Goal: Task Accomplishment & Management: Complete application form

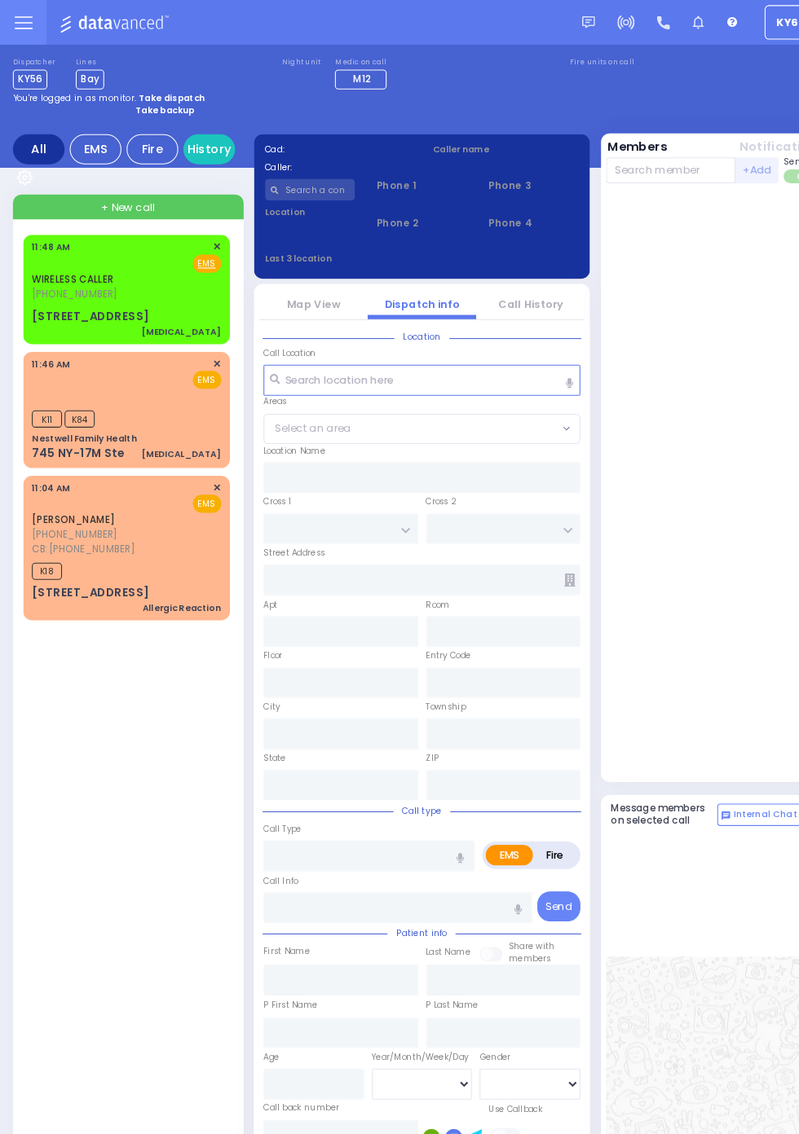
click at [30, 267] on link "WIRELESS CALLER" at bounding box center [68, 264] width 77 height 13
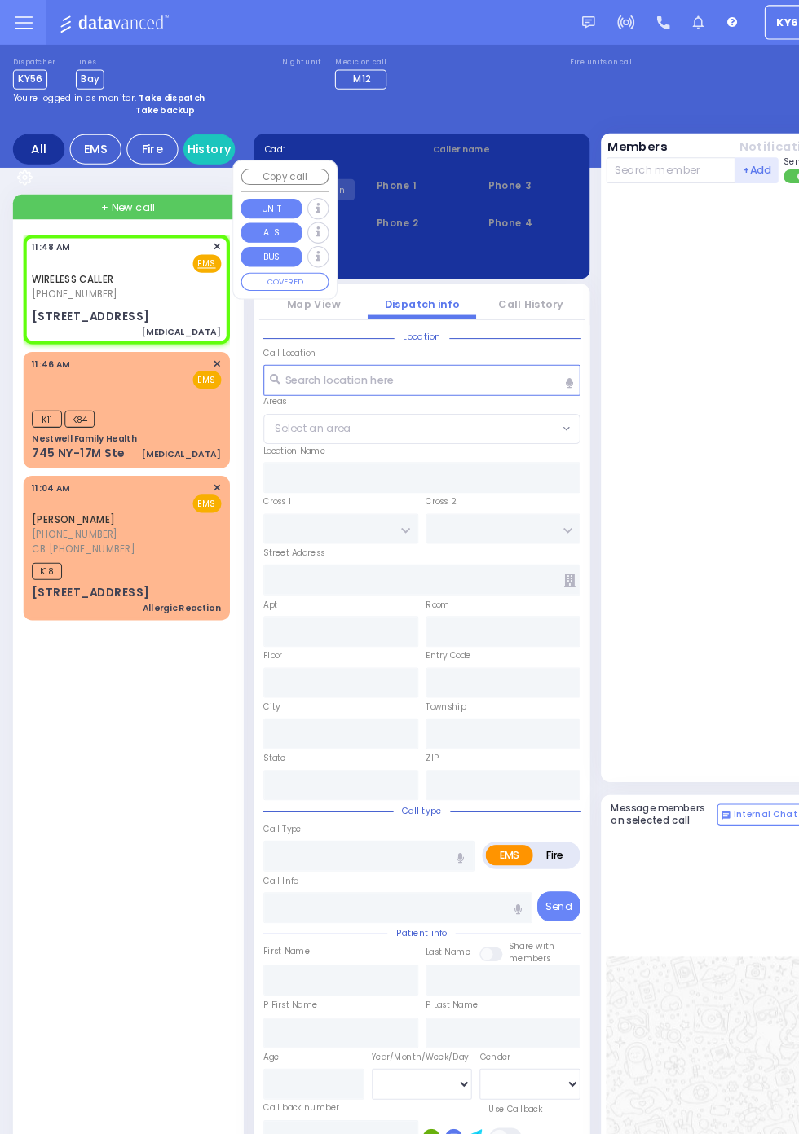
select select
type input "[MEDICAL_DATA]"
radio input "true"
select select
type input "11:48"
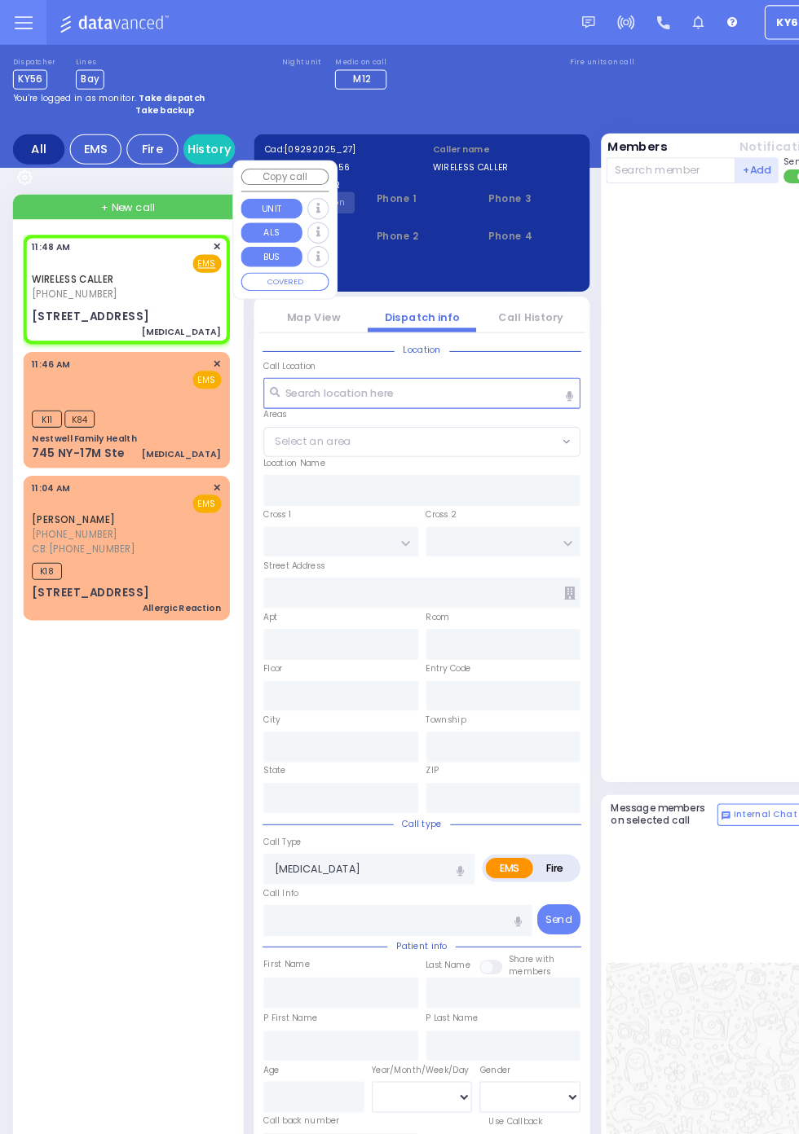
type input "UNION TRANSFER"
type input "STILLMAN WYE"
type input "[STREET_ADDRESS]"
type input "Monroe"
type input "[US_STATE]"
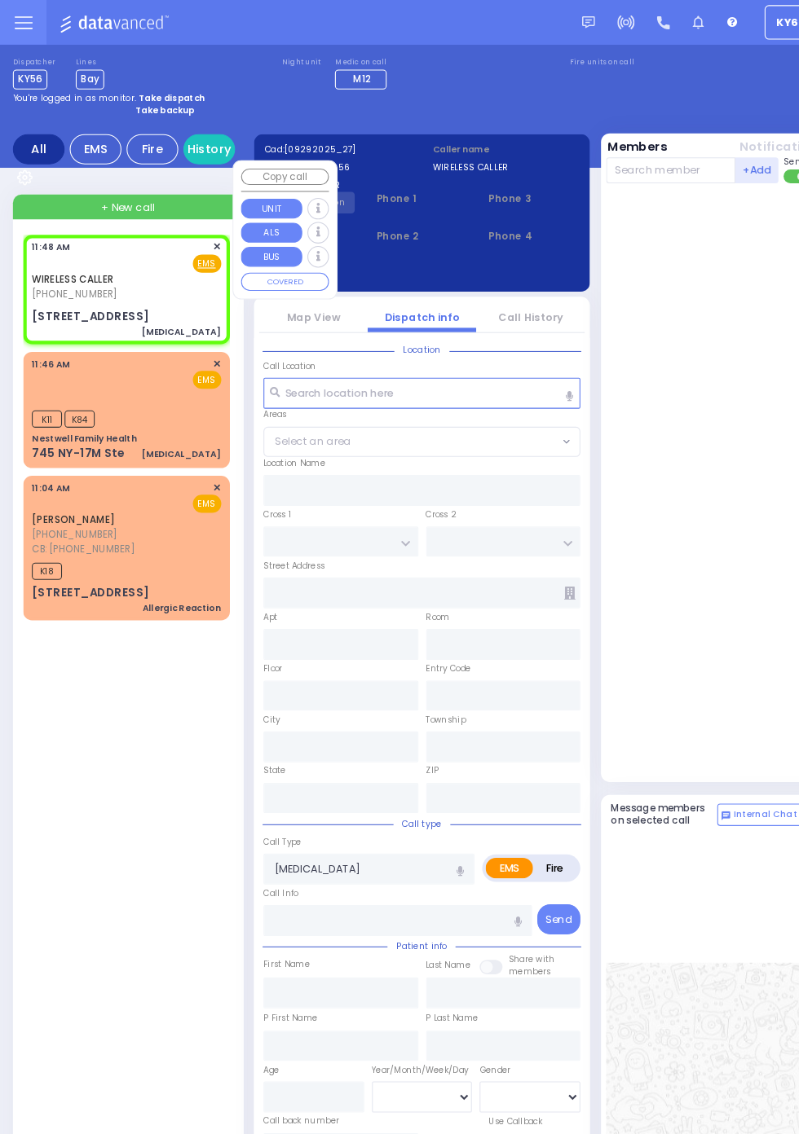
type input "10950"
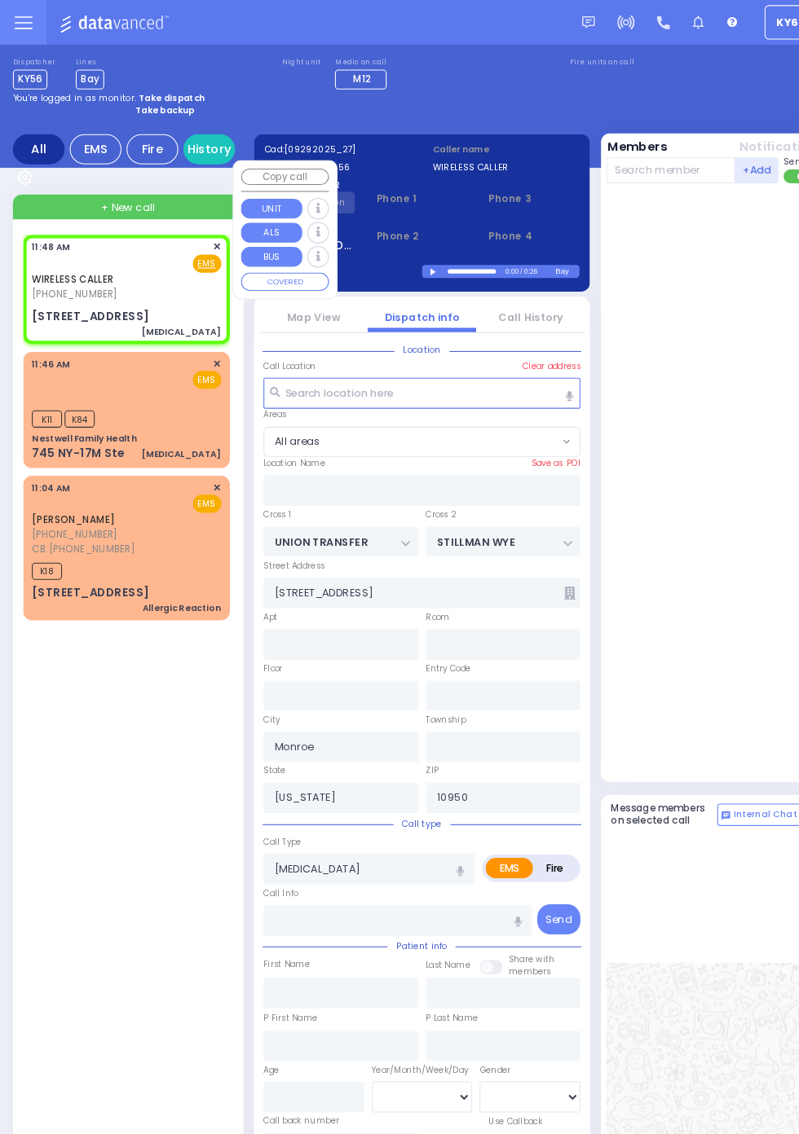
click at [711, 607] on div at bounding box center [680, 456] width 212 height 553
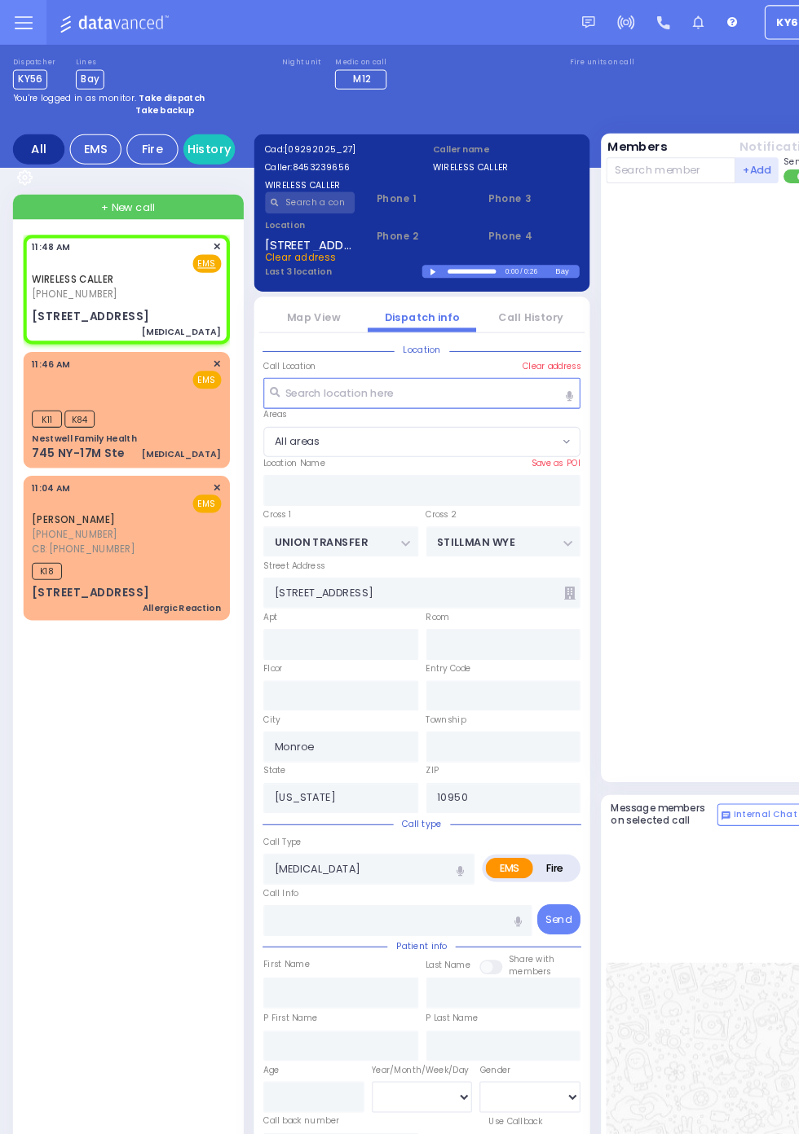
click at [724, 578] on div at bounding box center [680, 456] width 212 height 553
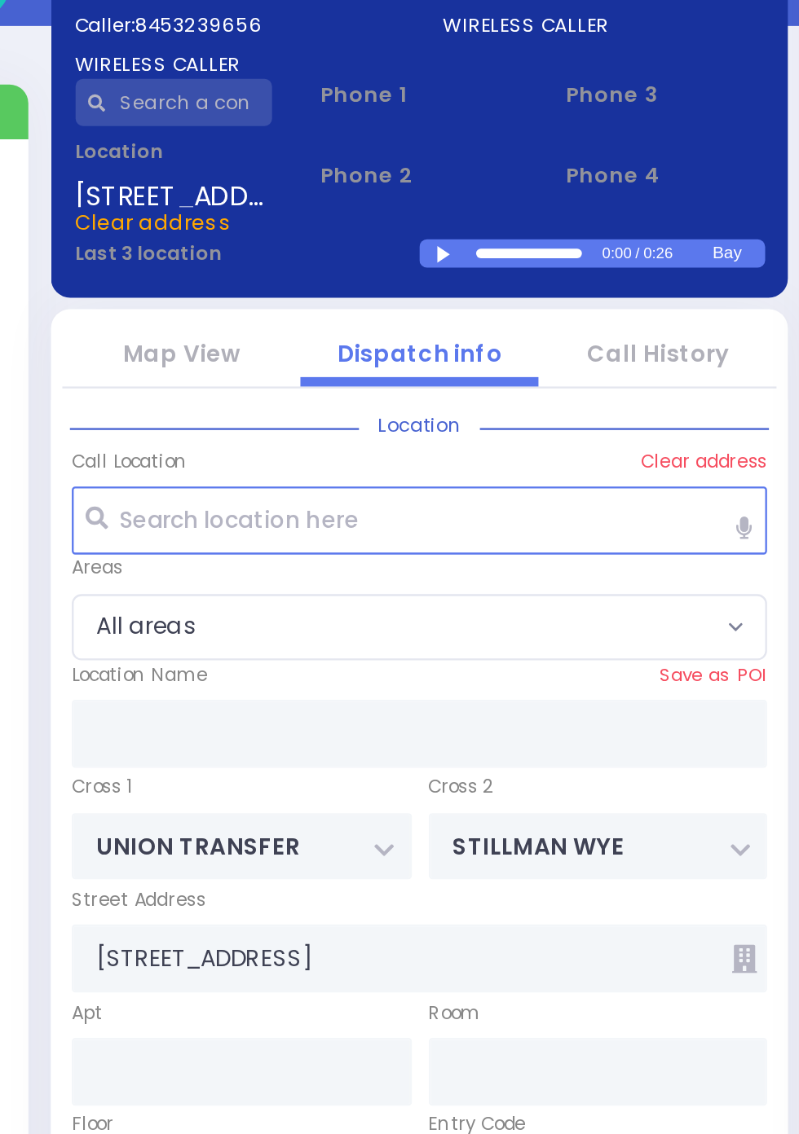
click at [412, 260] on div at bounding box center [411, 257] width 9 height 7
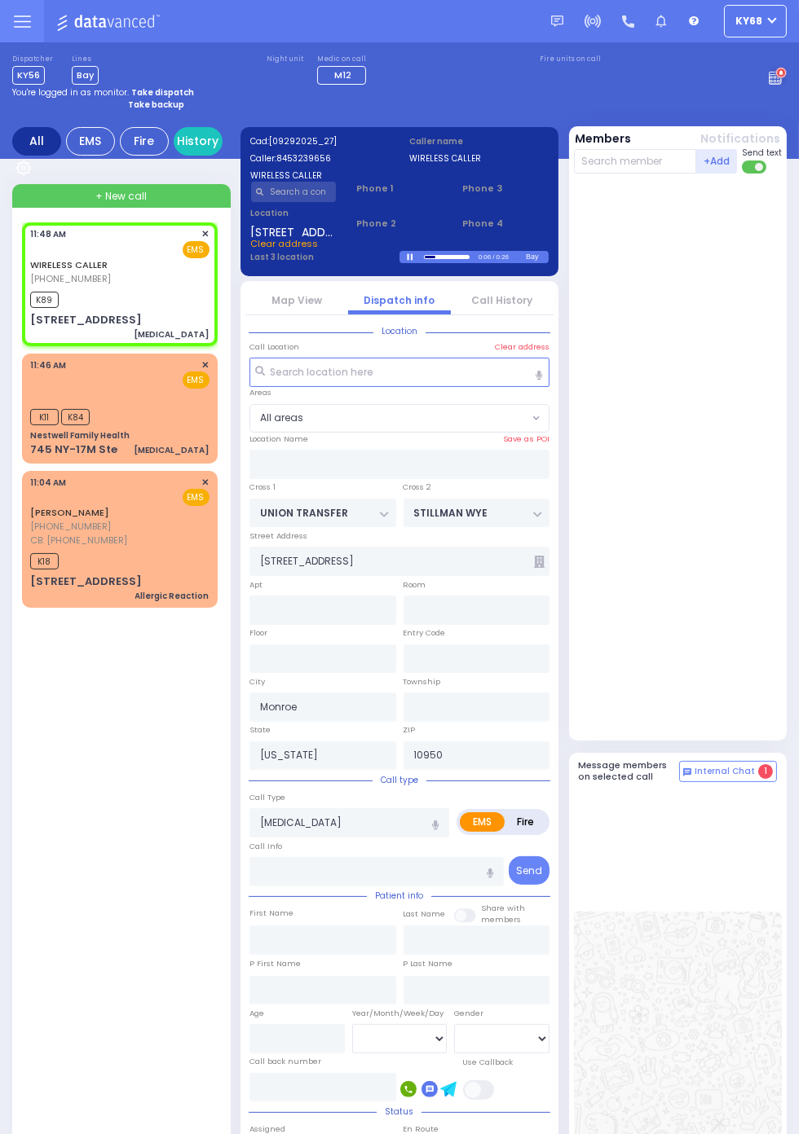
select select
radio input "true"
select select
type input "11:50"
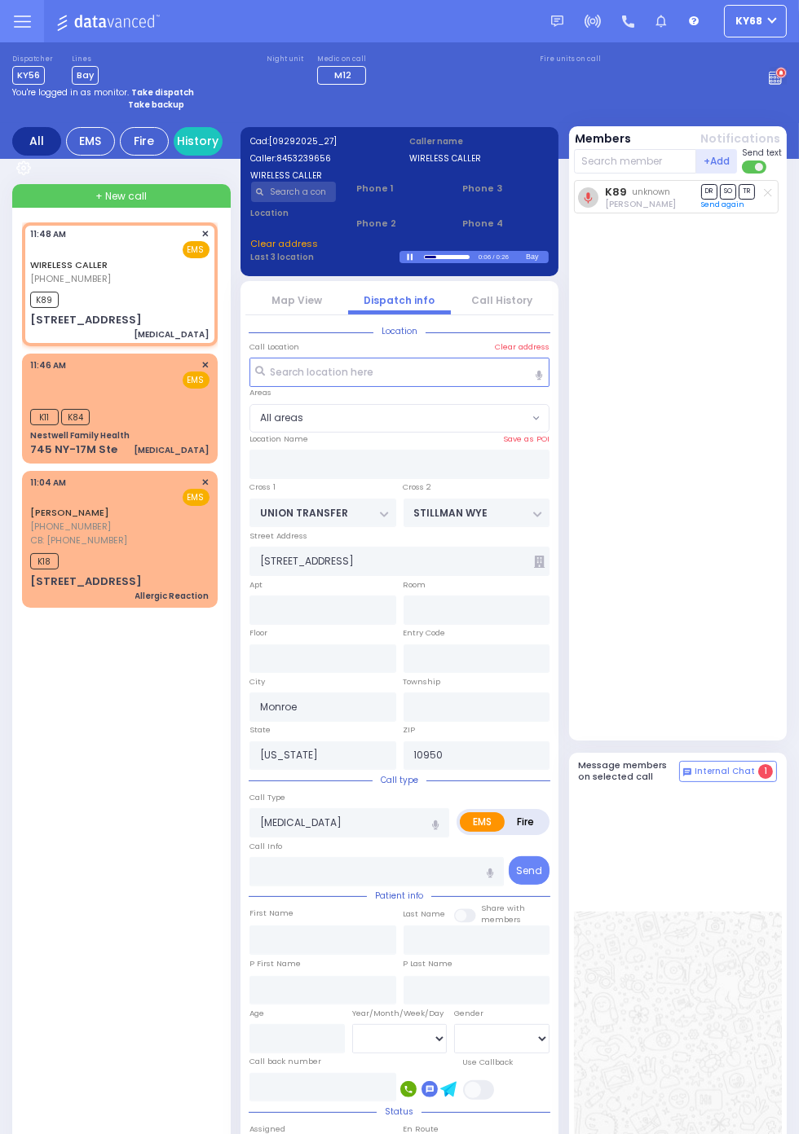
select select
radio input "true"
select select
radio input "true"
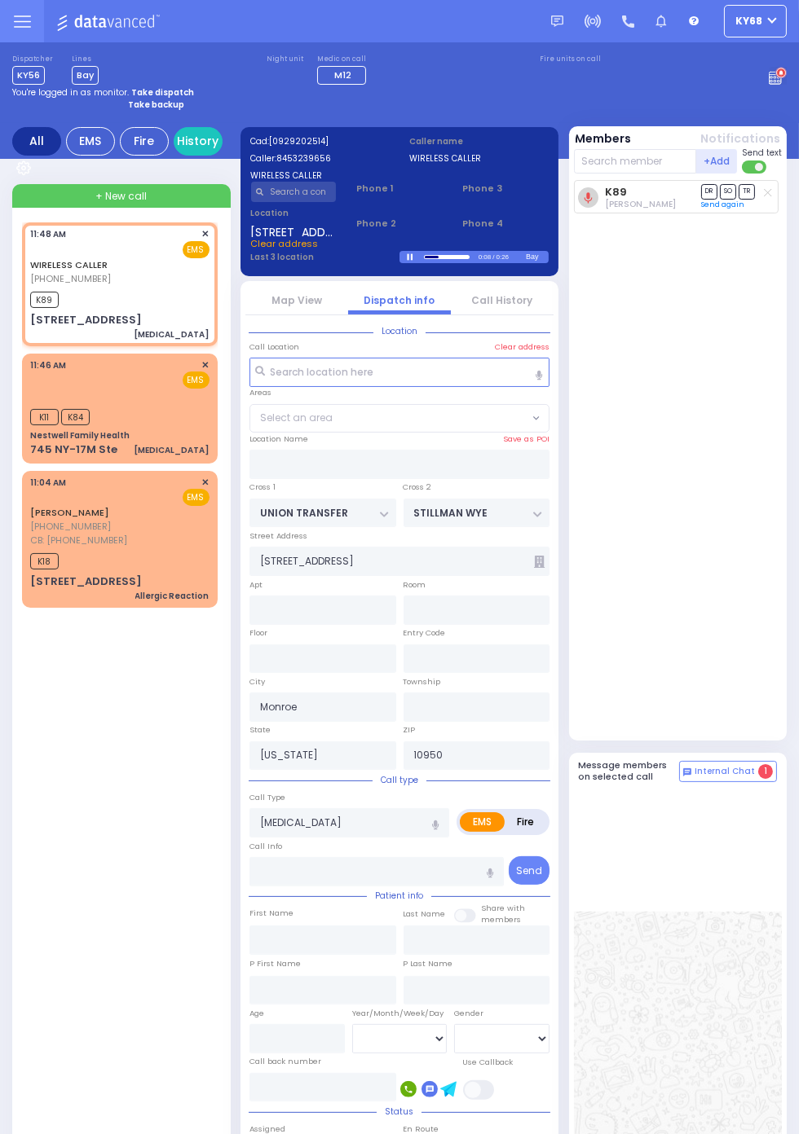
select select
radio input "true"
select select
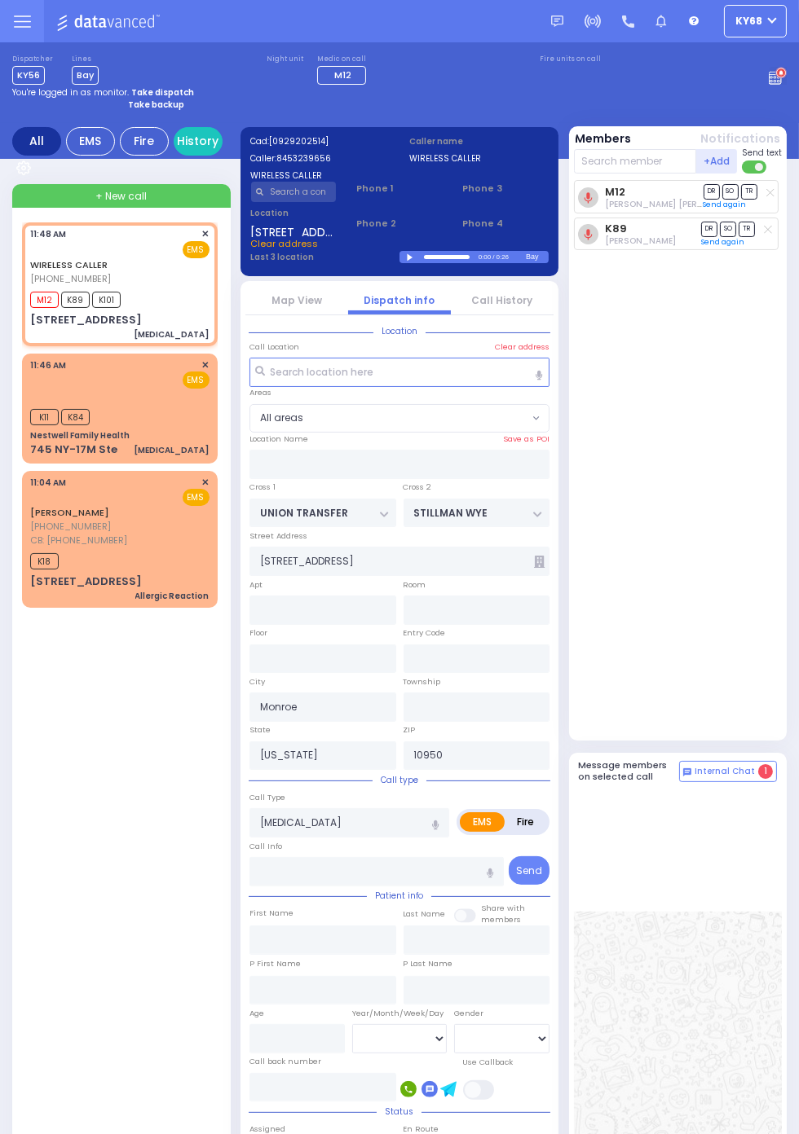
radio input "true"
select select
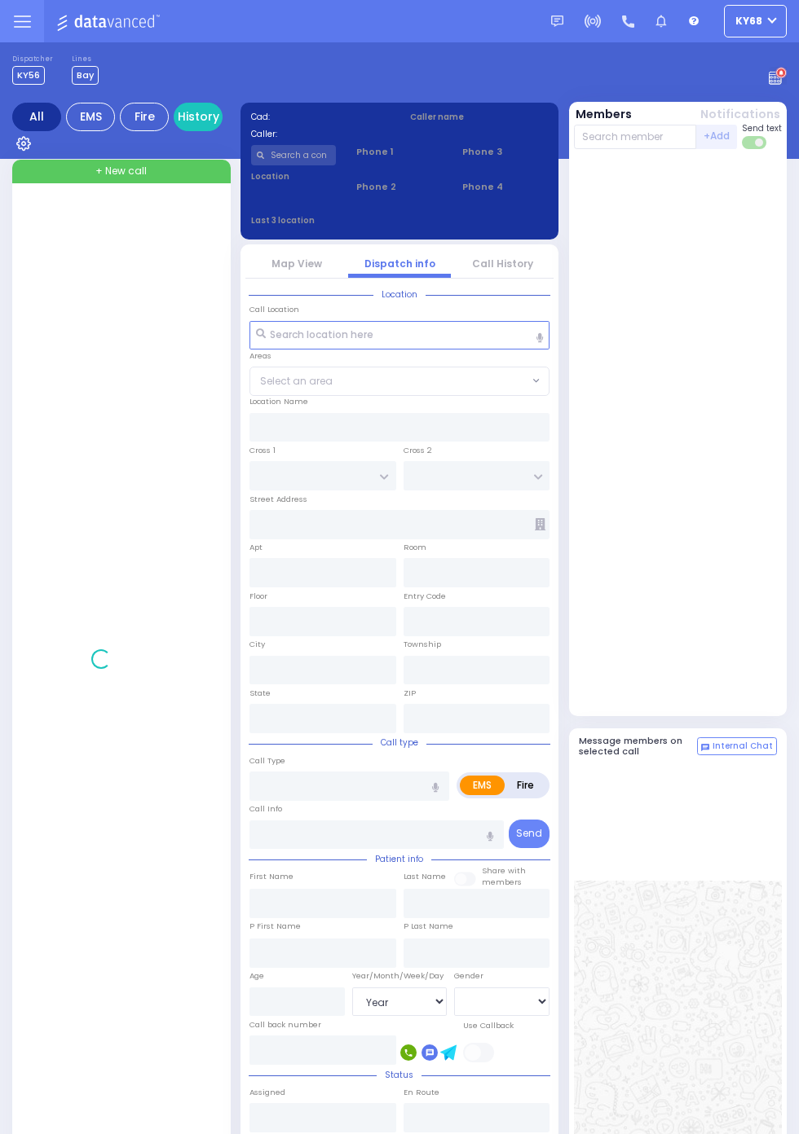
select select "Year"
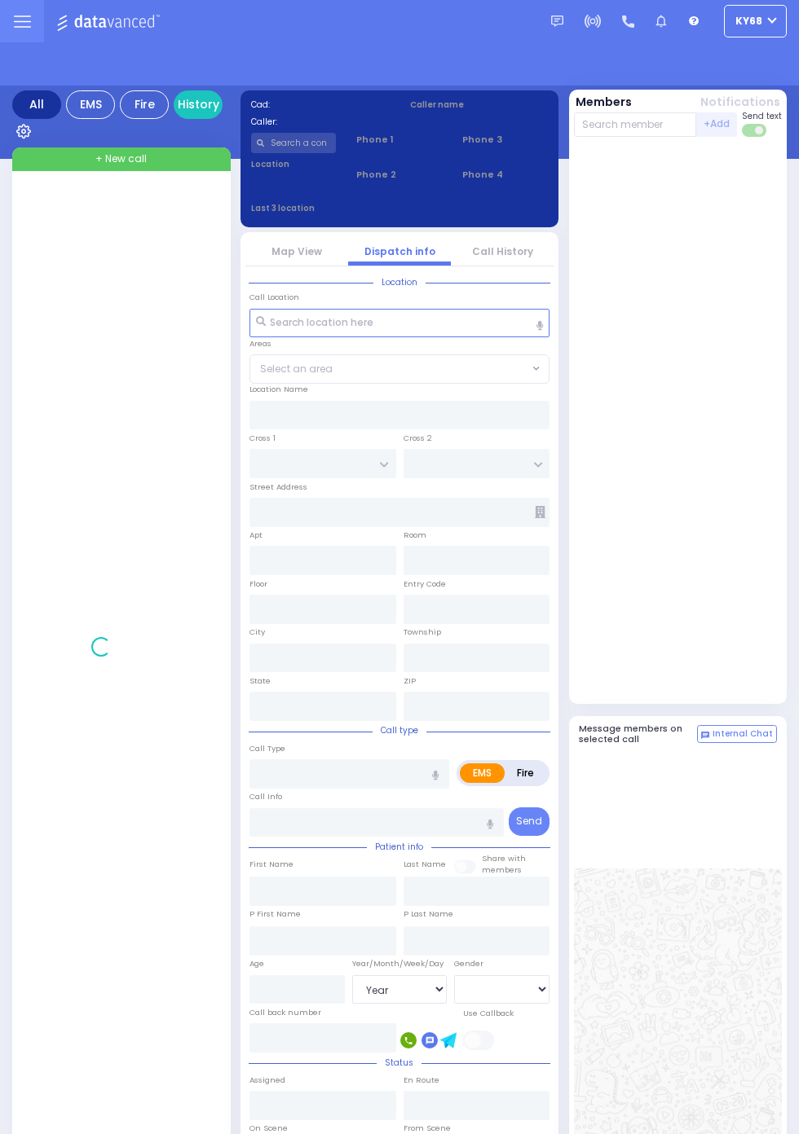
select select "Year"
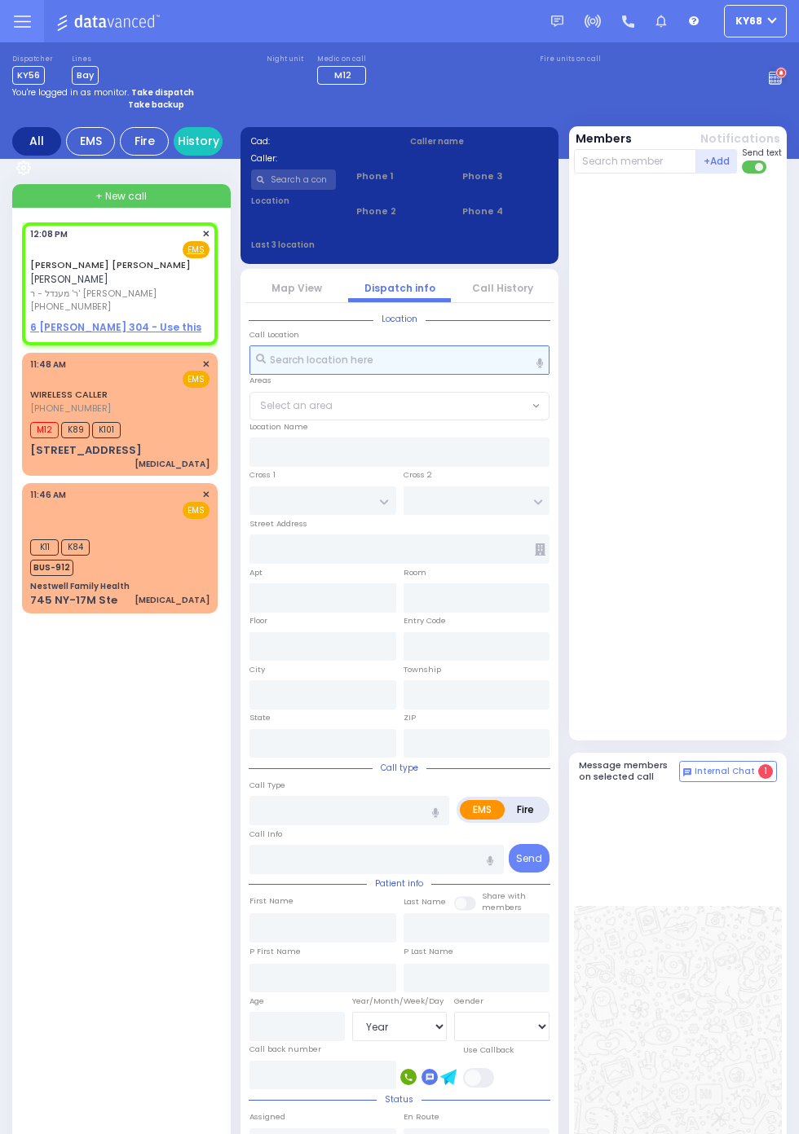
select select
radio input "true"
type input "MOSHE JOSEPH"
type input "FRIEDMAN"
select select
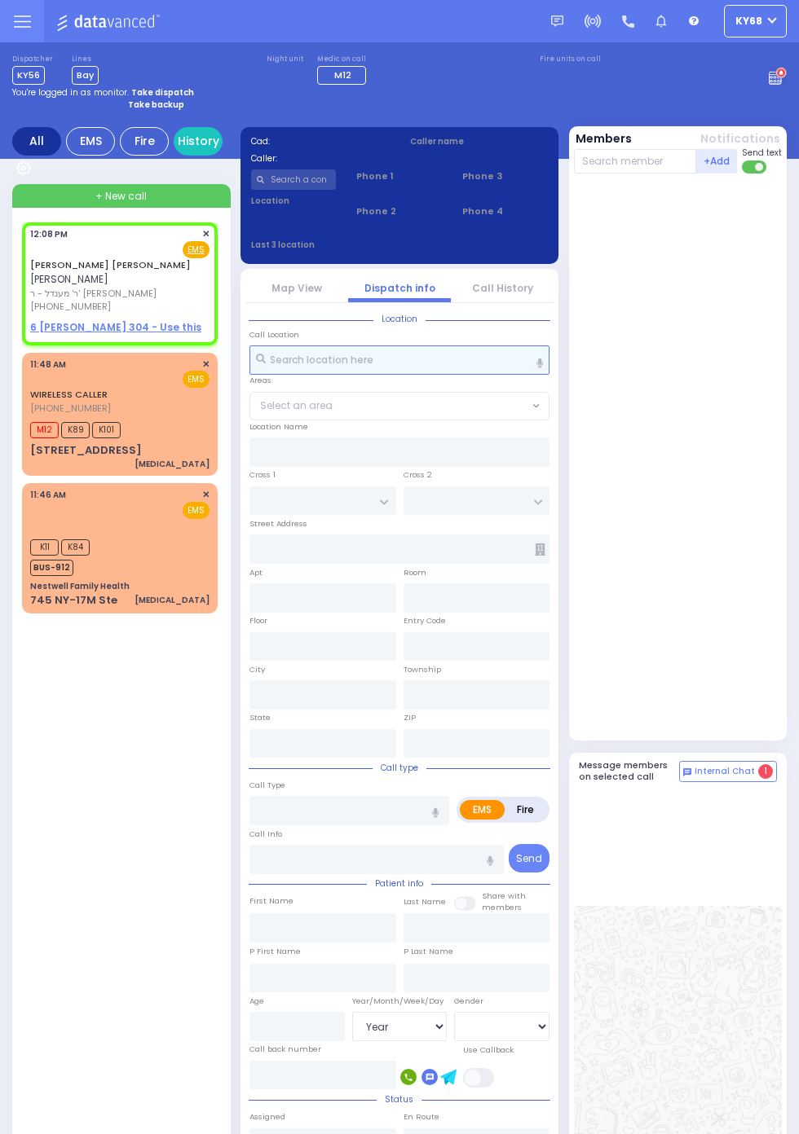
type input "12:08"
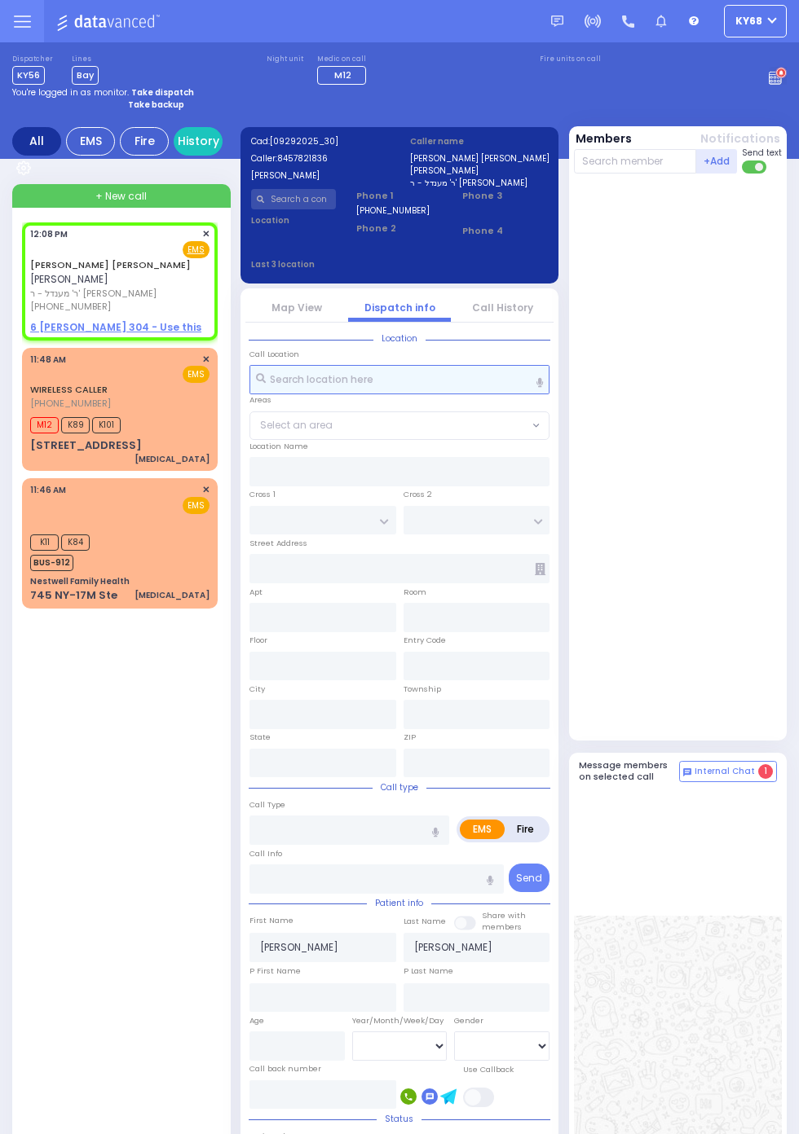
select select
radio input "true"
select select
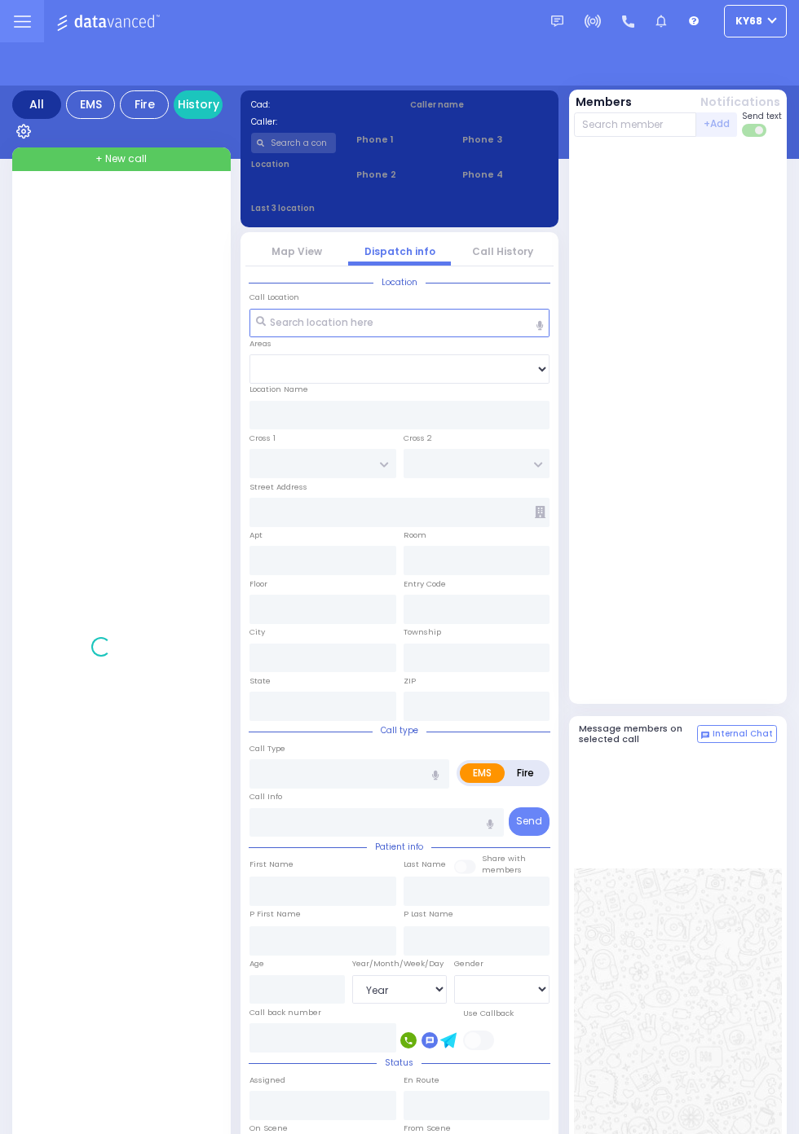
select select "Year"
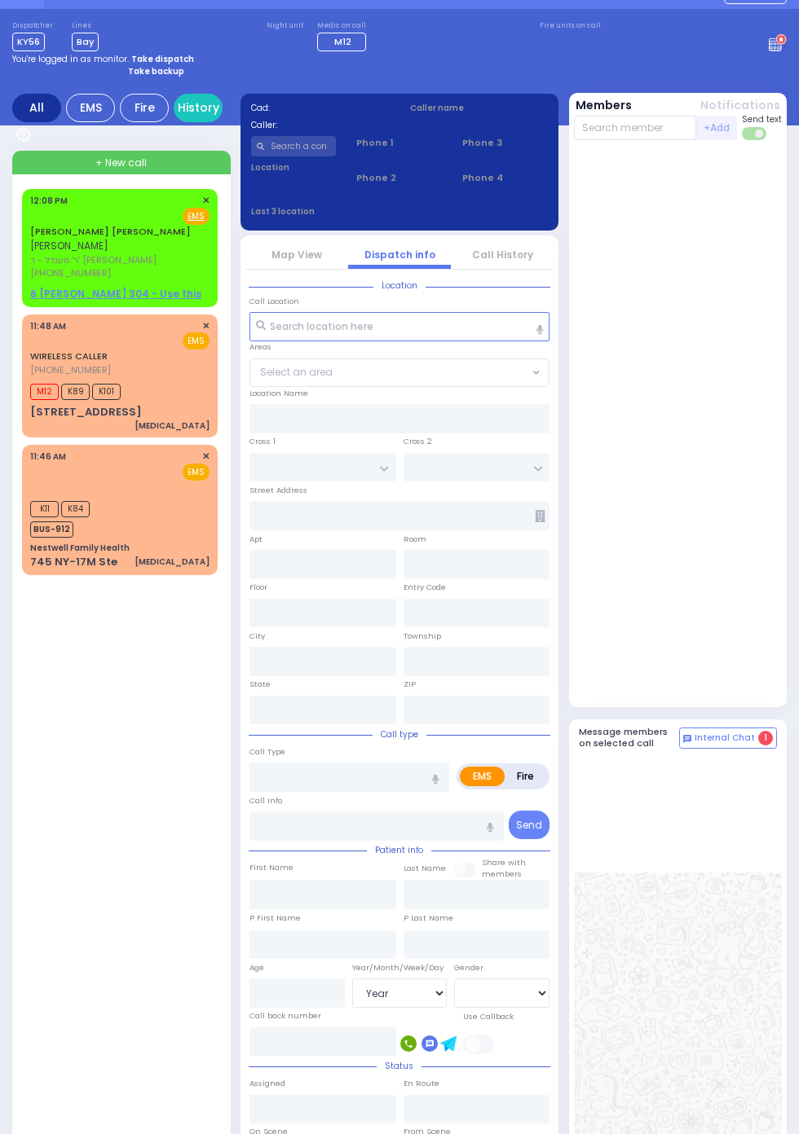
scroll to position [3, 0]
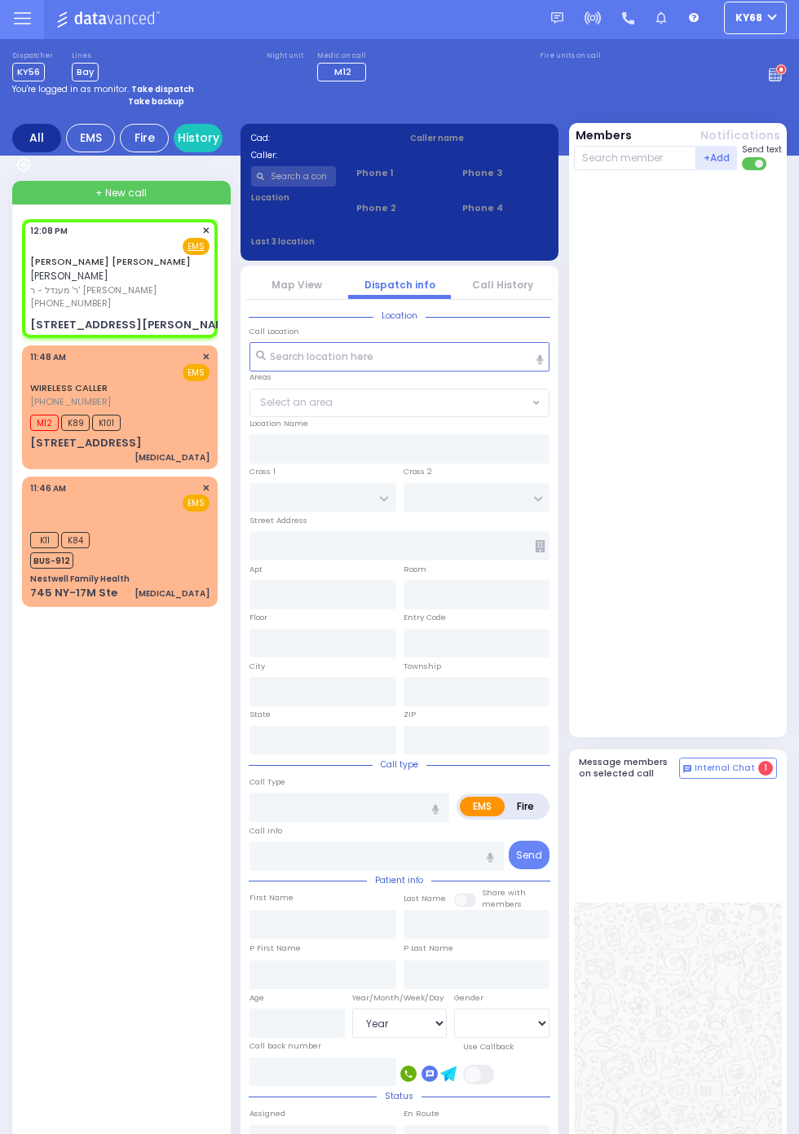
select select
radio input "true"
type input "MOSHE JOSEPH"
type input "FRIEDMAN"
select select
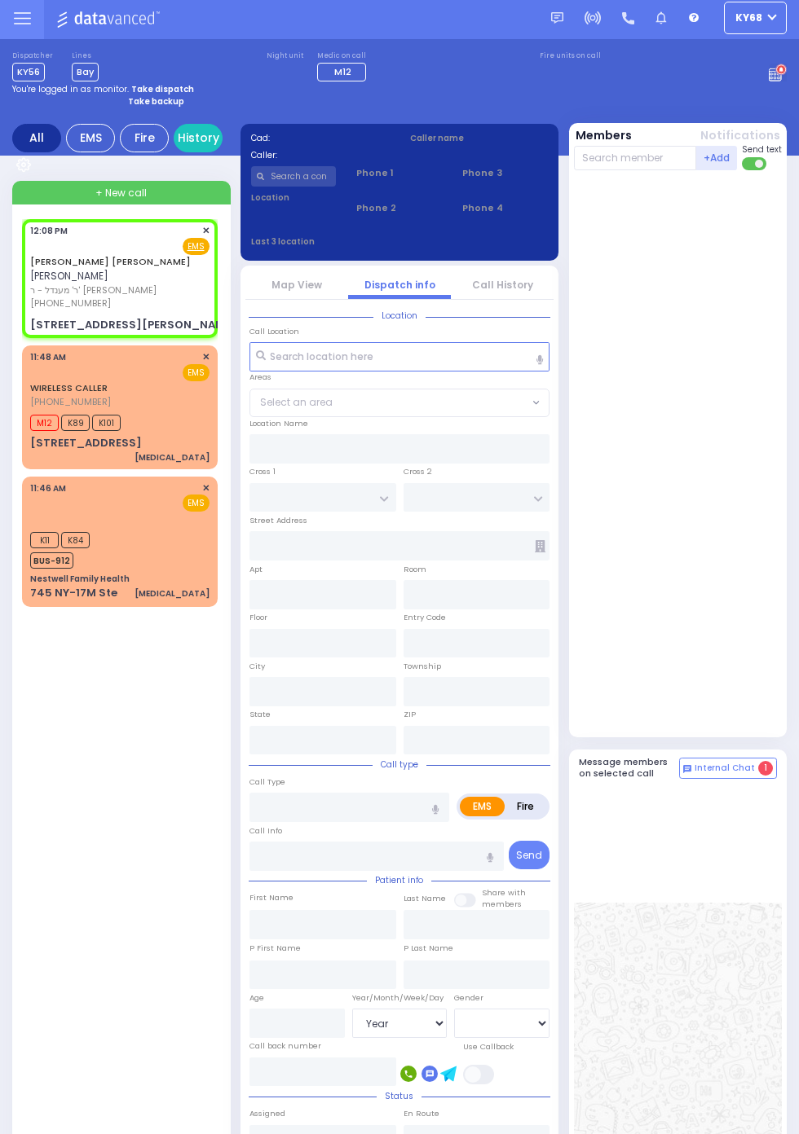
type input "12:08"
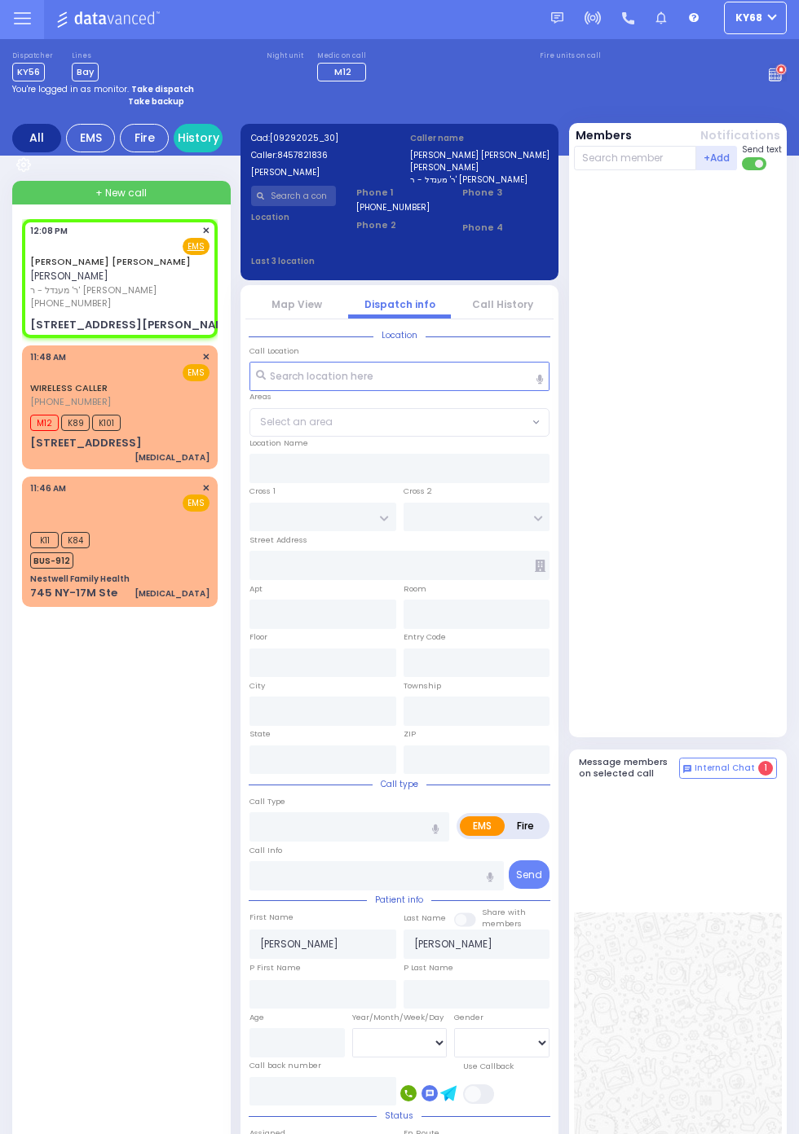
type input "CARTER LN"
type input "VAN BUREN DR"
type input "6 CARTER LN"
type input "304"
type input "Monroe"
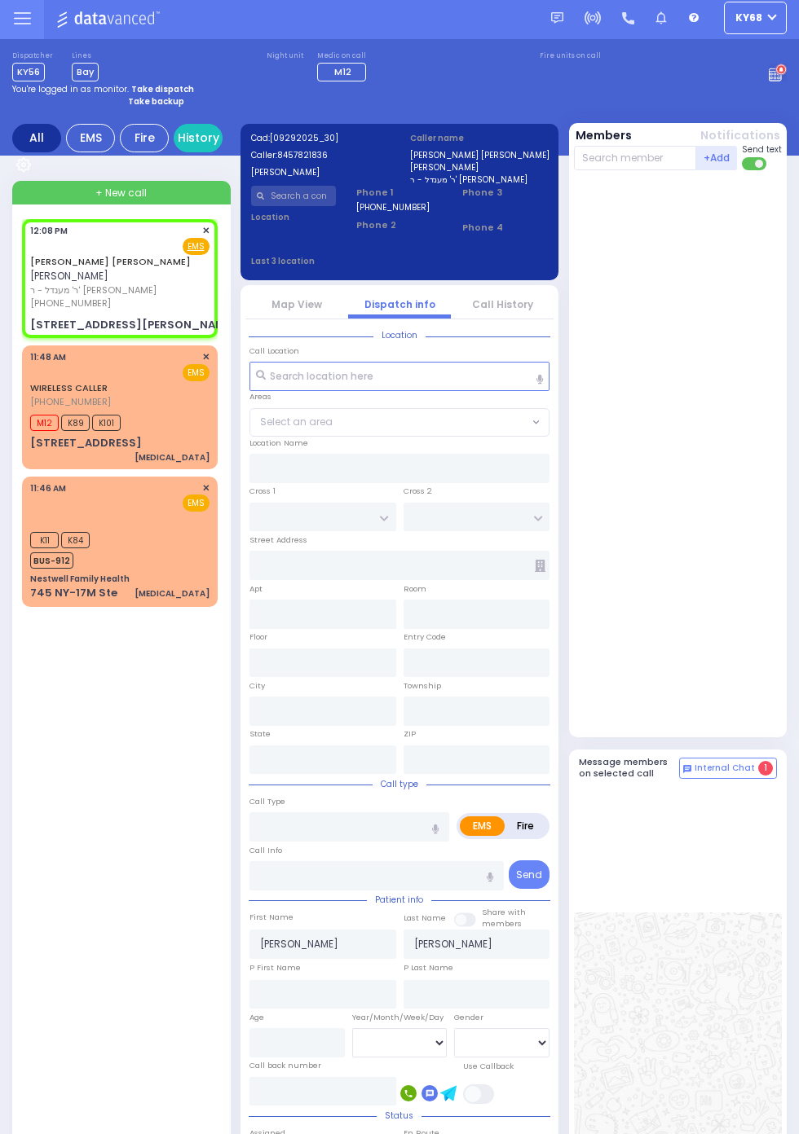
type input "[US_STATE]"
type input "10950"
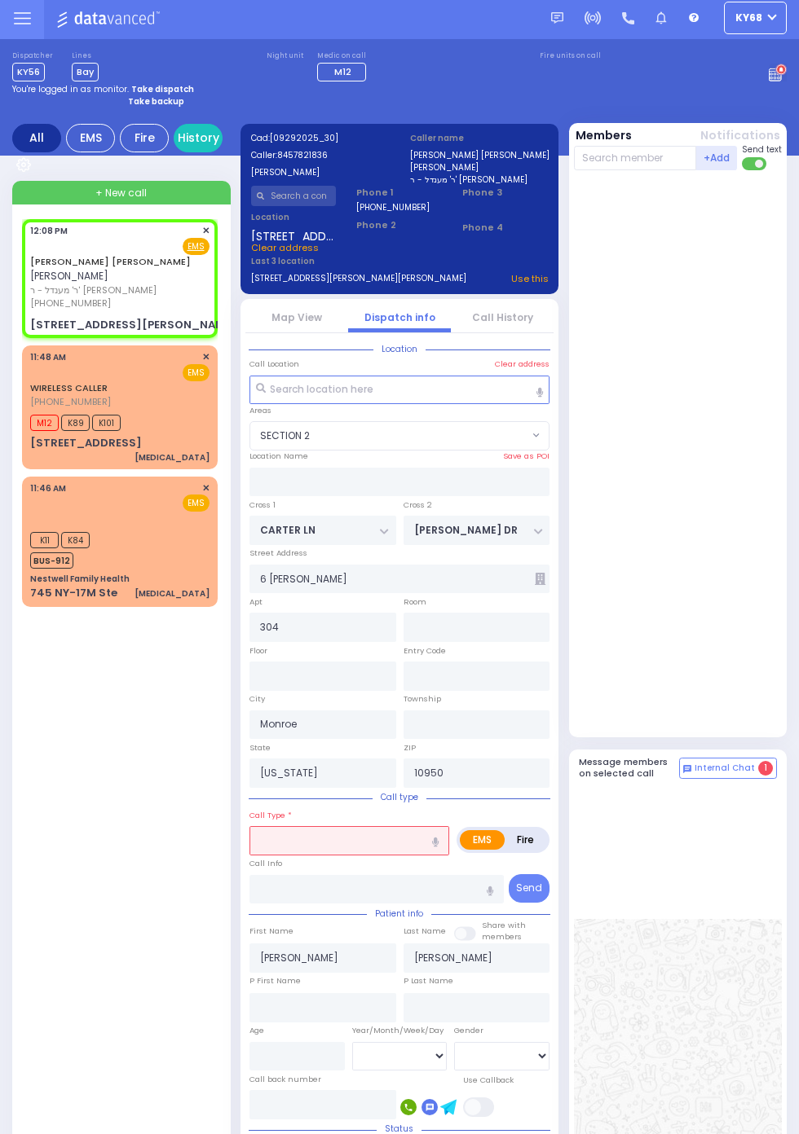
select select "SECTION 2"
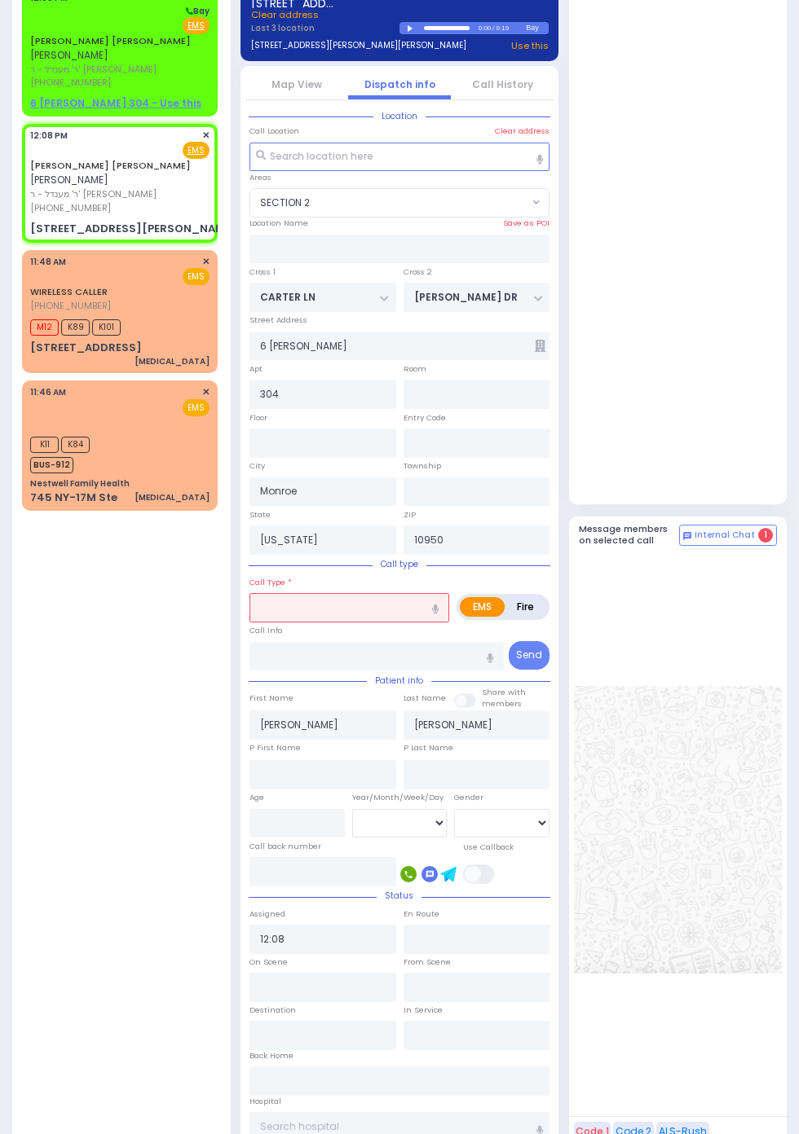
scroll to position [231, 0]
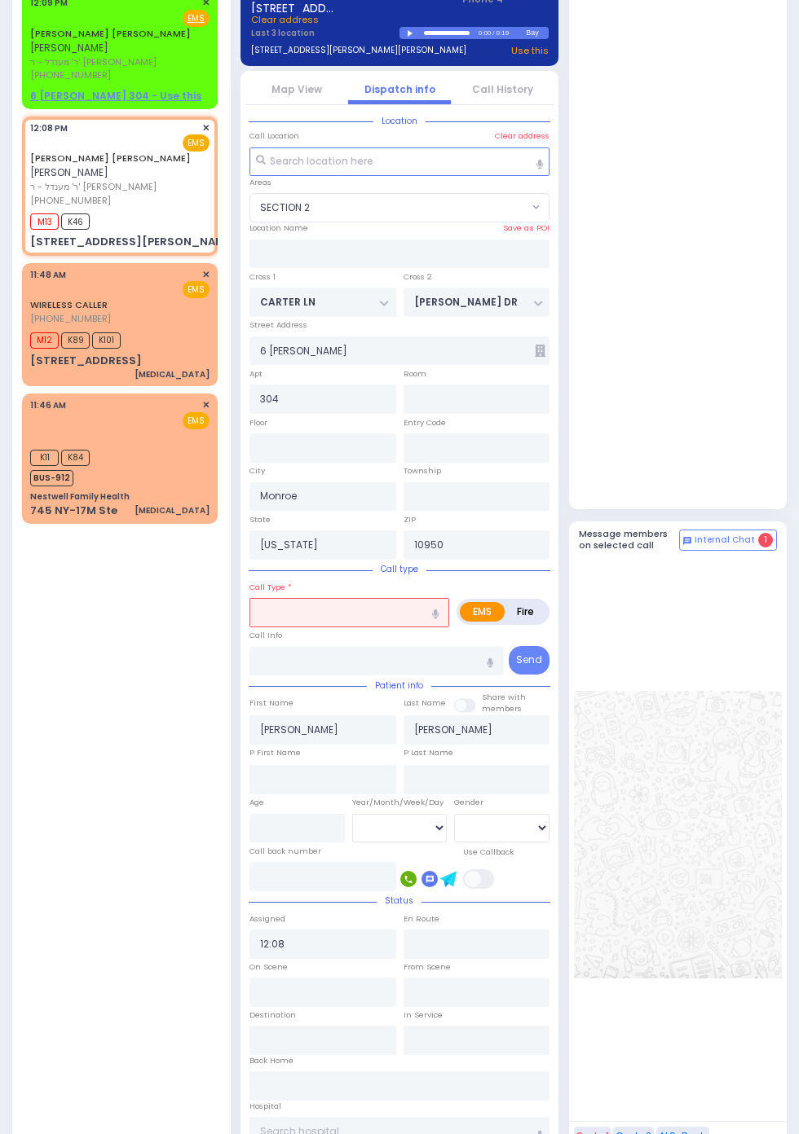
select select
radio input "true"
select select
type input "12:10"
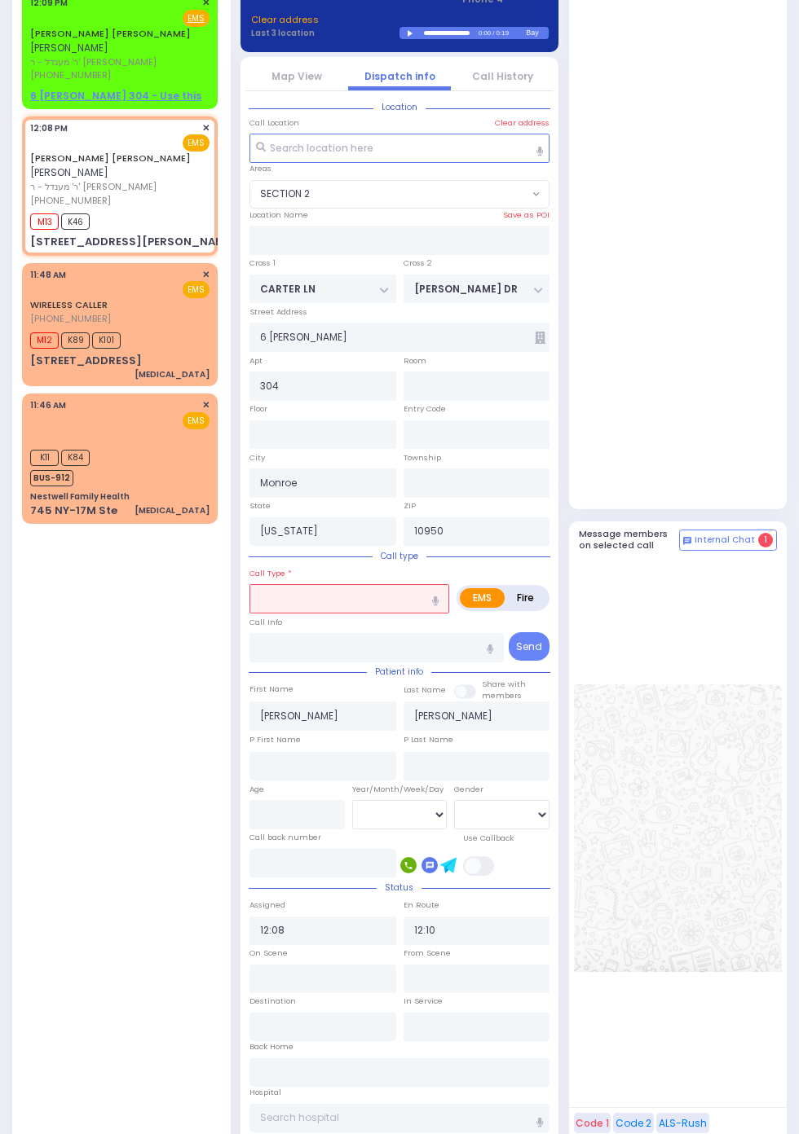
select select
radio input "true"
select select
radio input "true"
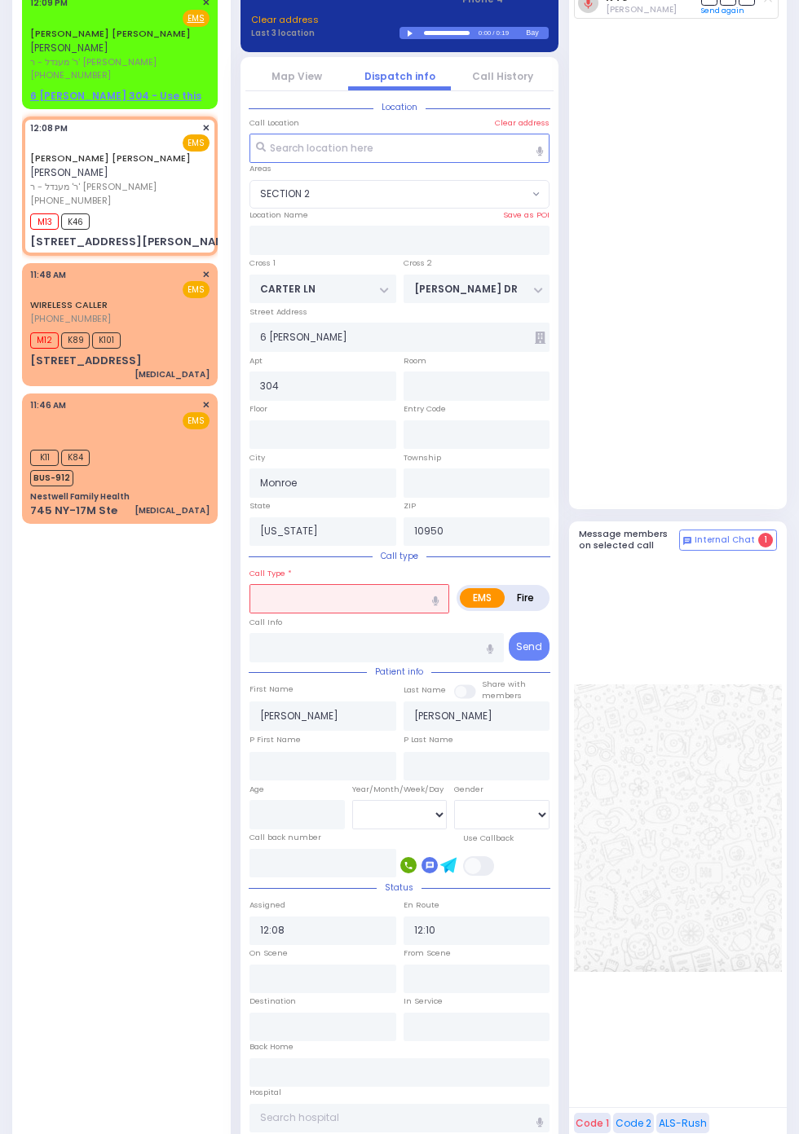
select select
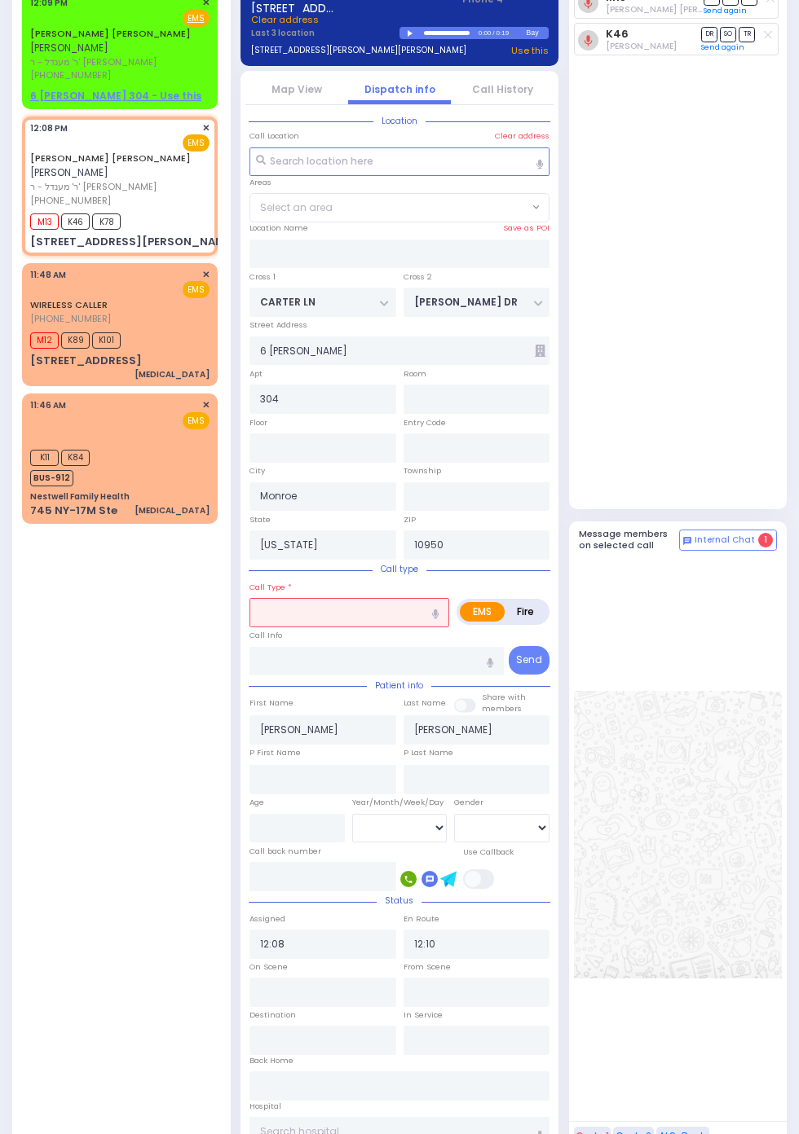
select select "SECTION 2"
select select
radio input "true"
select select
select select "SECTION 2"
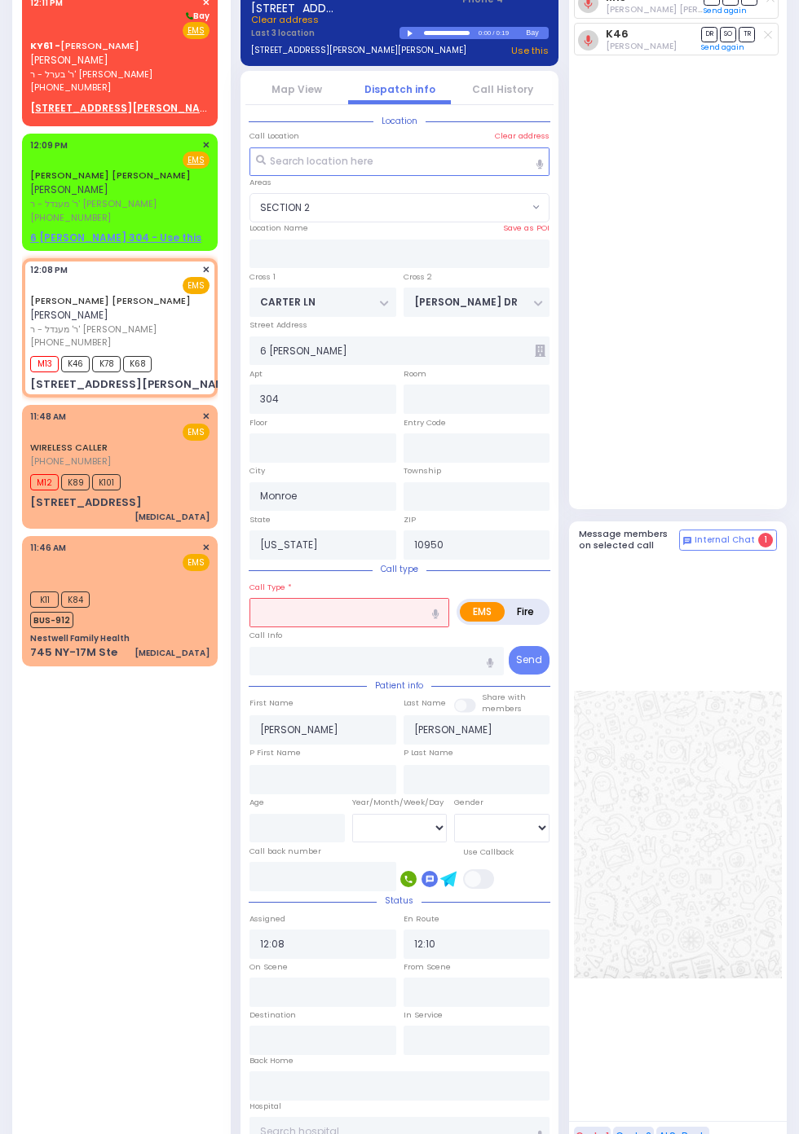
select select
radio input "true"
select select
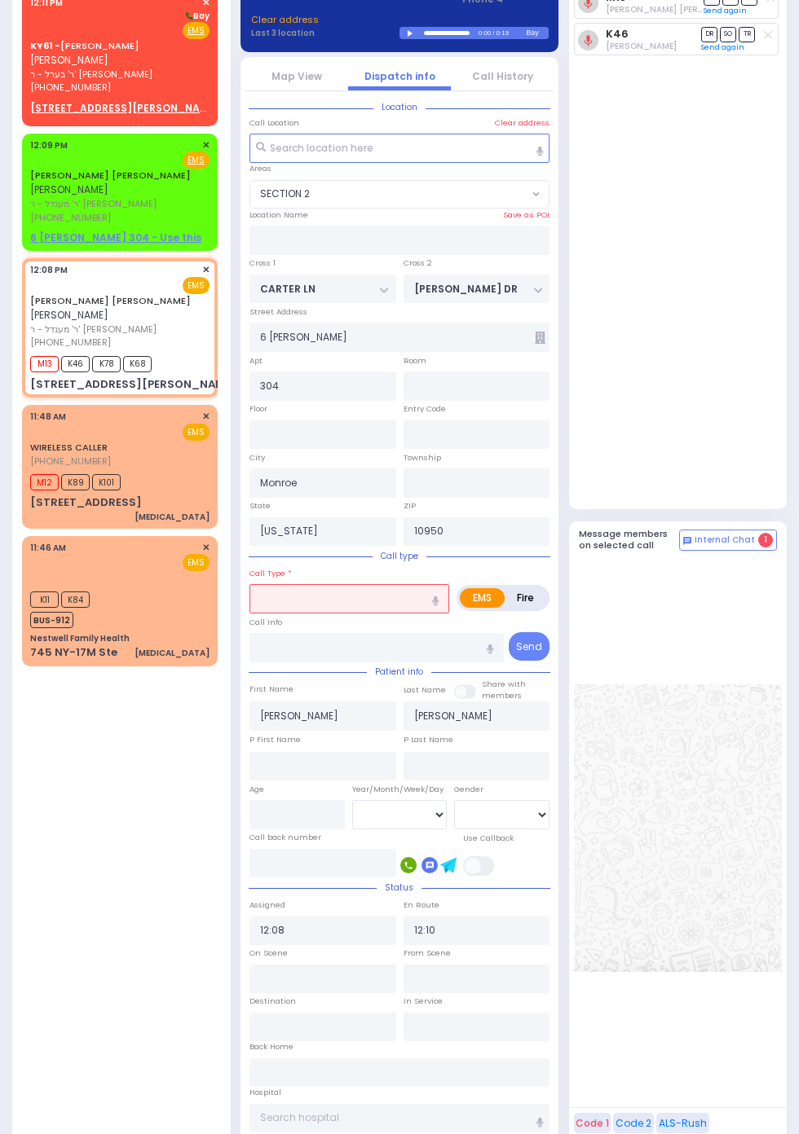
select select "SECTION 2"
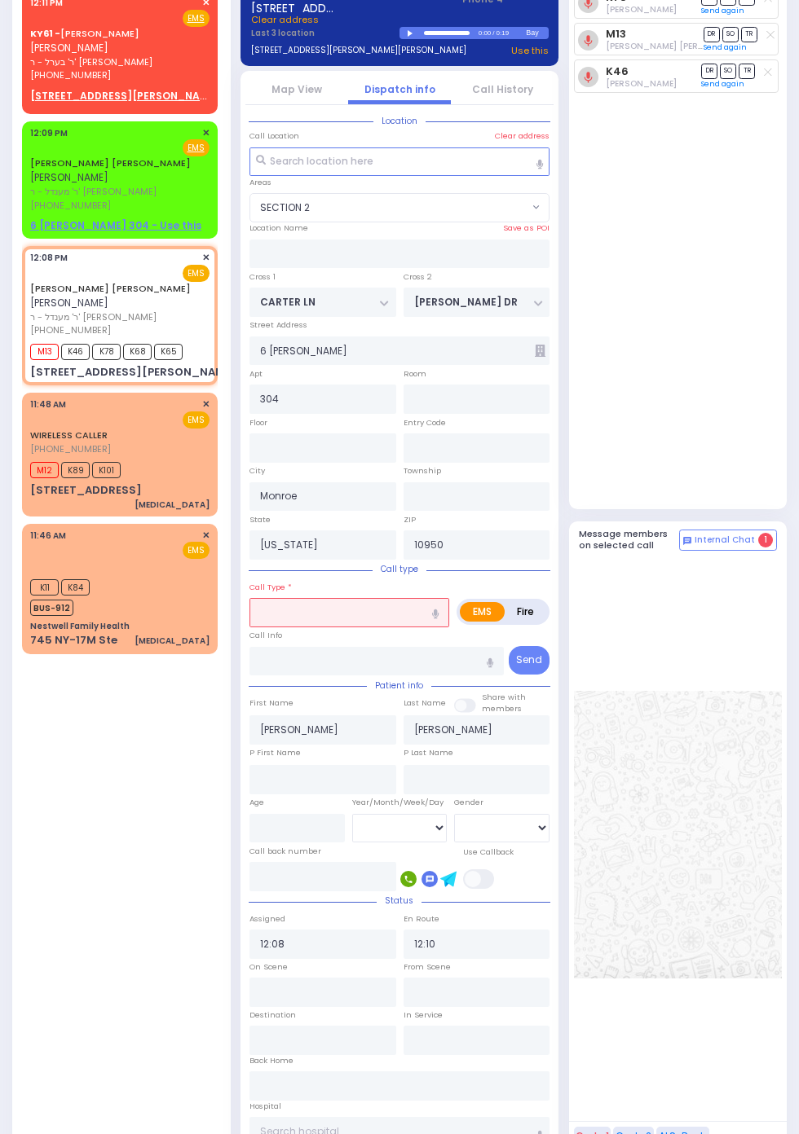
select select
radio input "true"
select select
select select "SECTION 2"
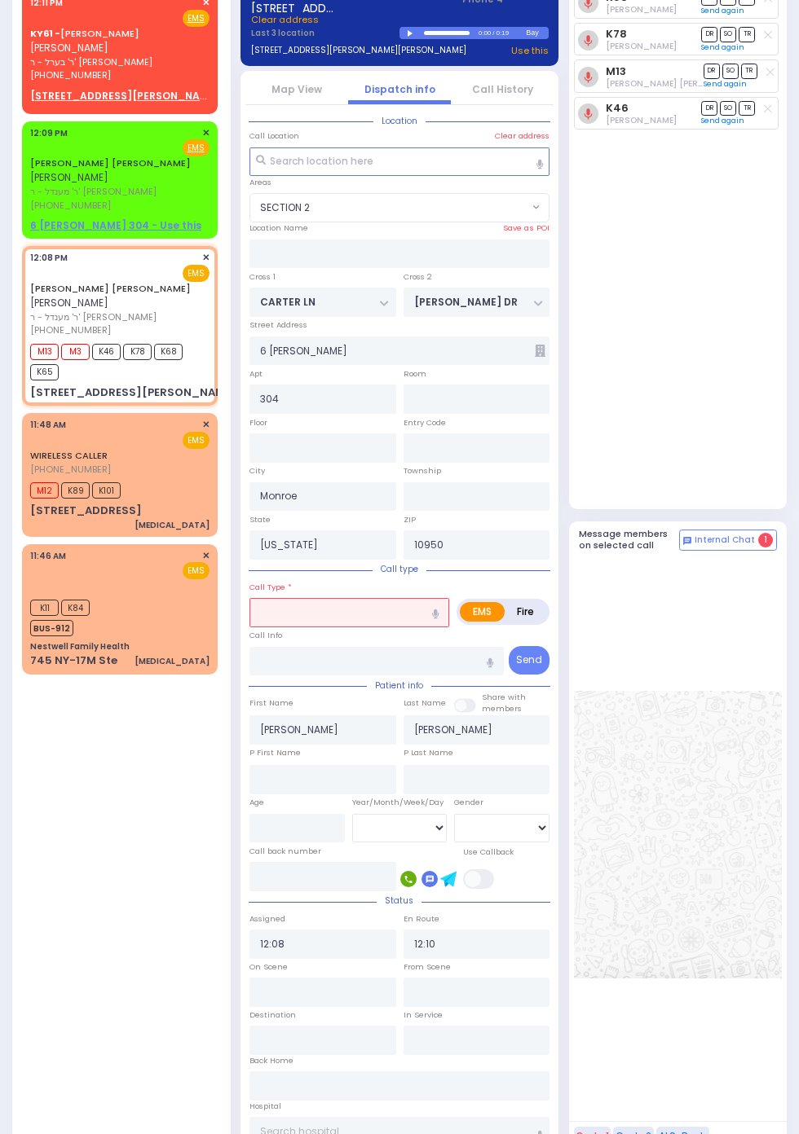
select select
radio input "true"
select select
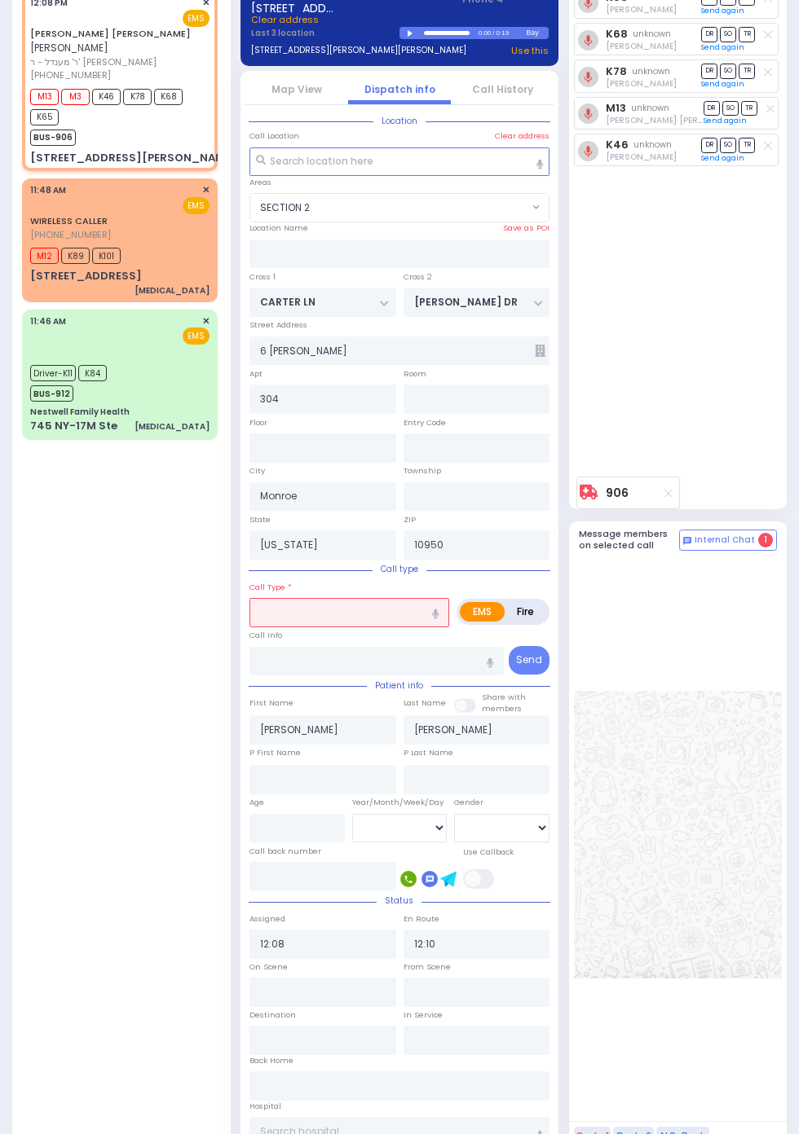
select select "SECTION 2"
radio input "true"
select select
